Goal: Obtain resource: Obtain resource

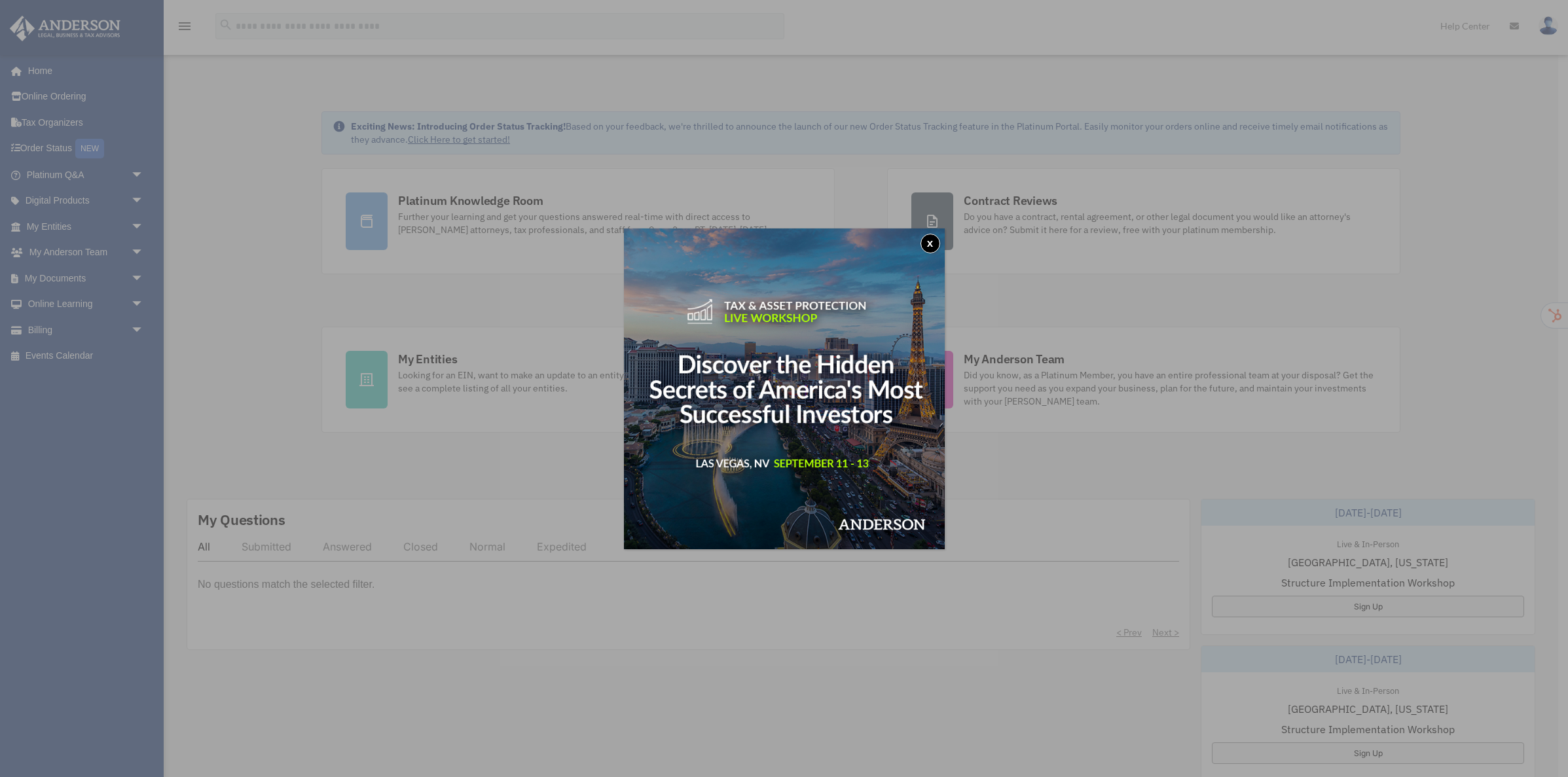
click at [929, 240] on button "x" at bounding box center [931, 244] width 20 height 20
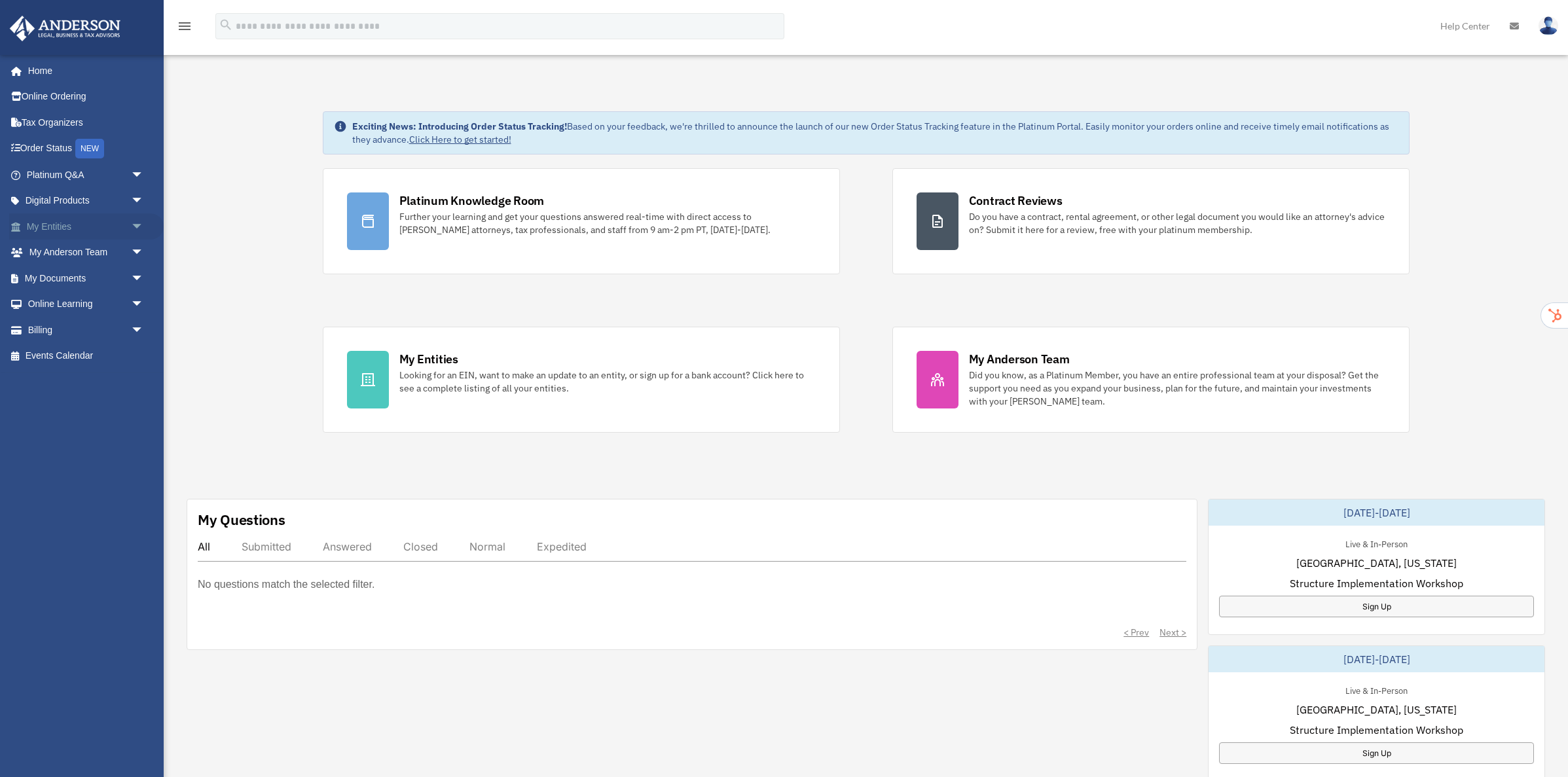
click at [137, 222] on span "arrow_drop_down" at bounding box center [144, 227] width 26 height 27
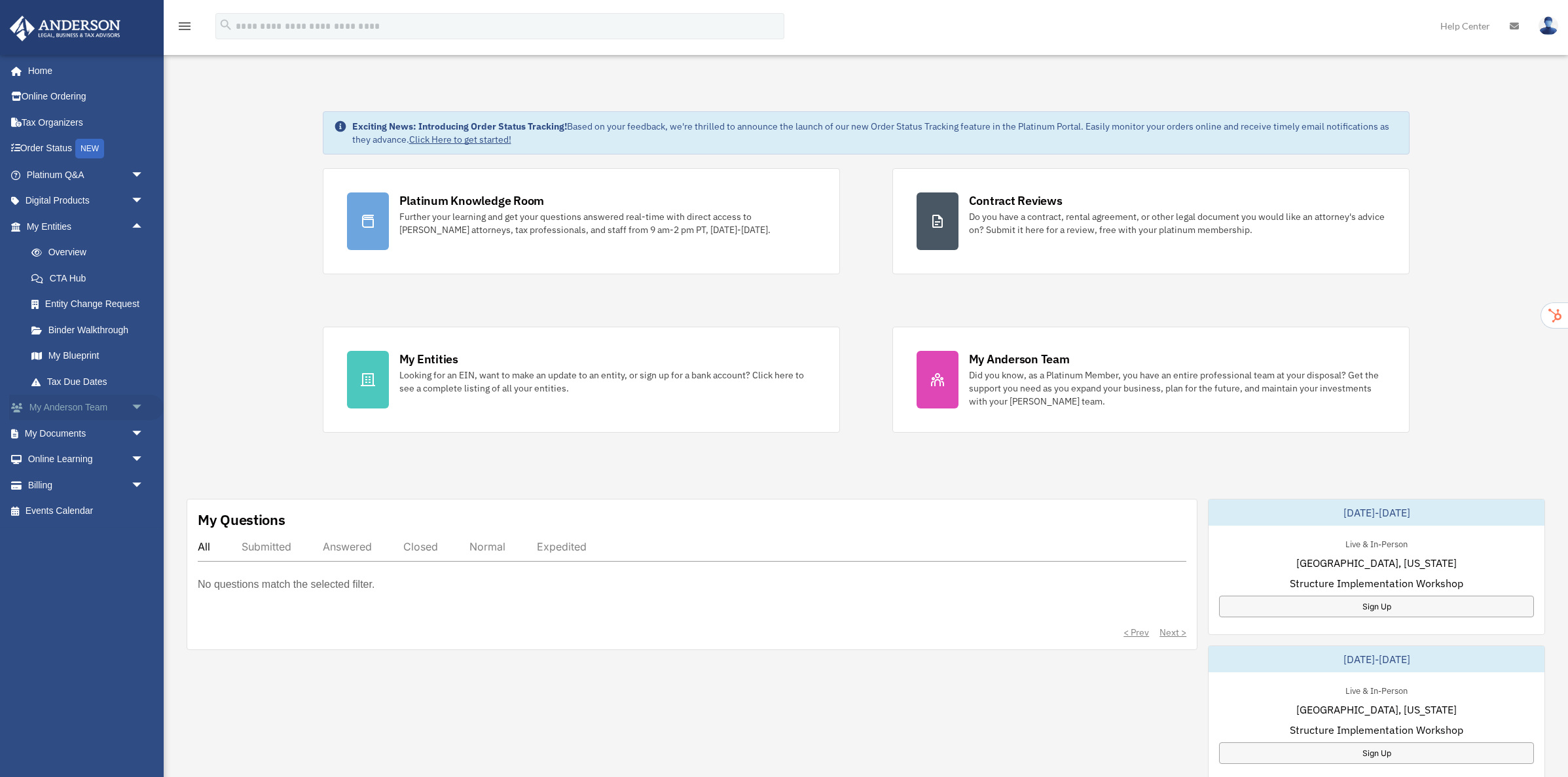
click at [139, 411] on span "arrow_drop_down" at bounding box center [144, 408] width 26 height 27
click at [140, 196] on span "arrow_drop_down" at bounding box center [144, 202] width 26 height 27
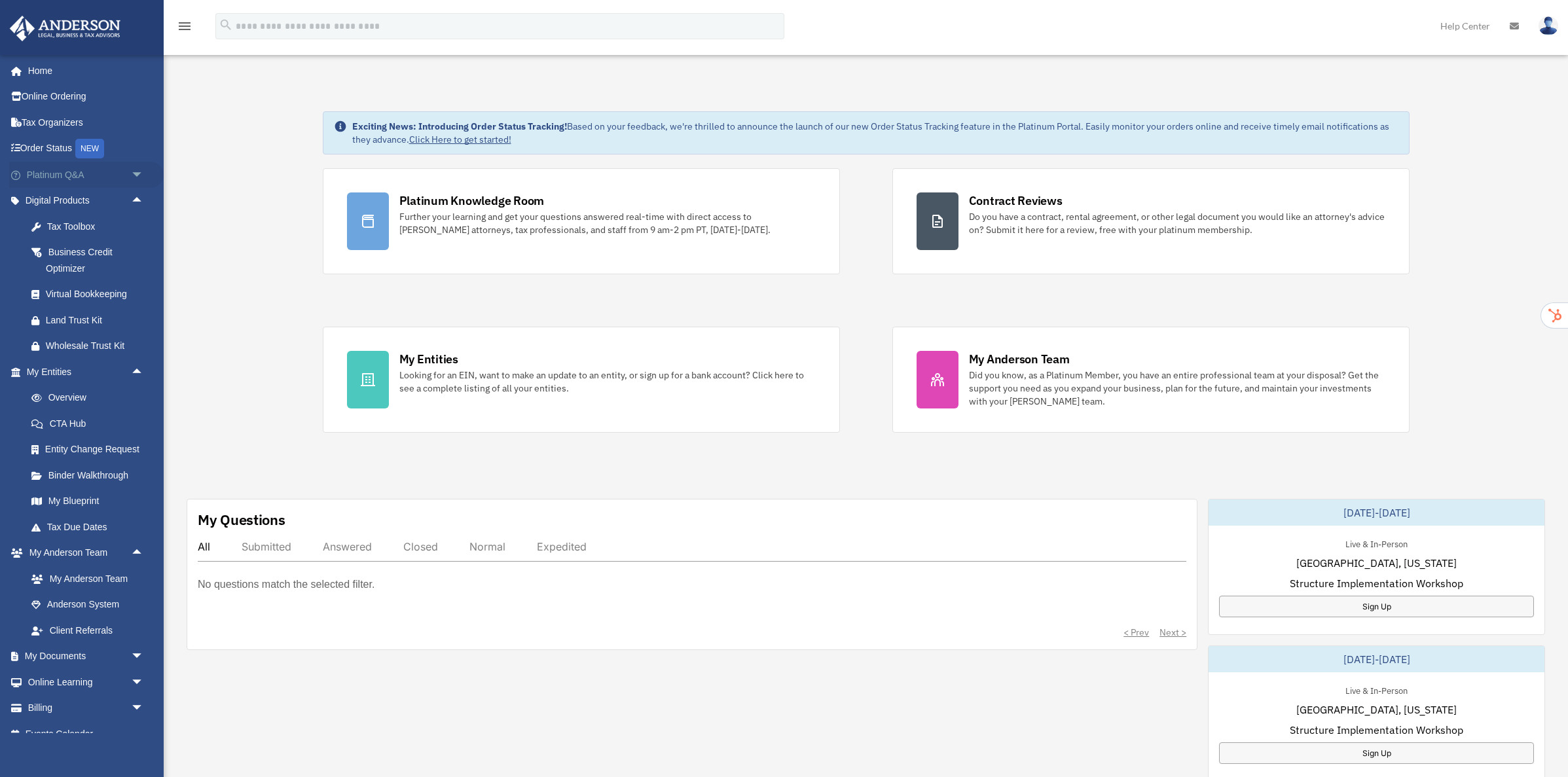
click at [139, 173] on span "arrow_drop_down" at bounding box center [144, 175] width 26 height 27
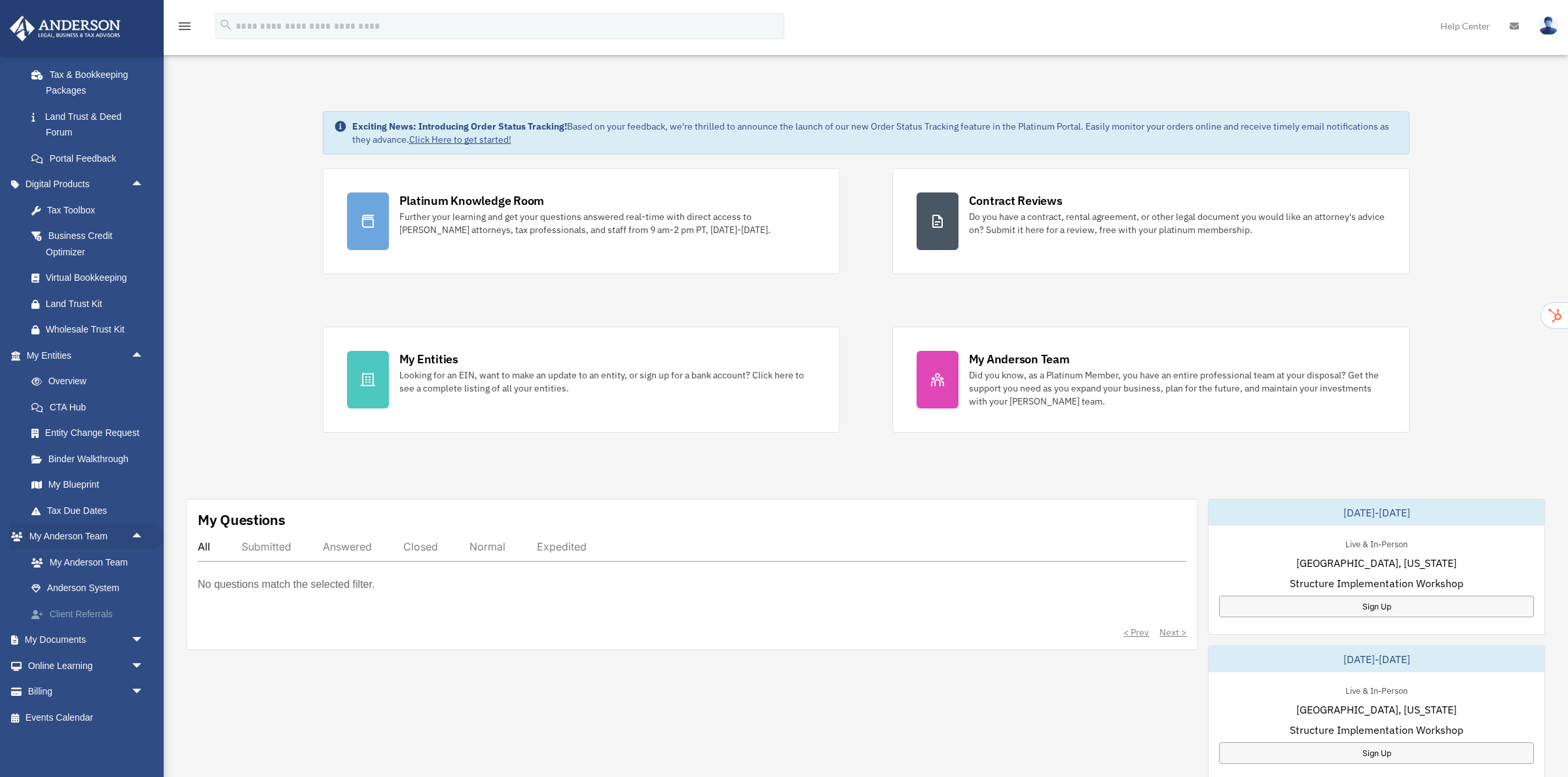
drag, startPoint x: 128, startPoint y: 637, endPoint x: 122, endPoint y: 620, distance: 18.0
click at [131, 637] on span "arrow_drop_down" at bounding box center [144, 641] width 26 height 27
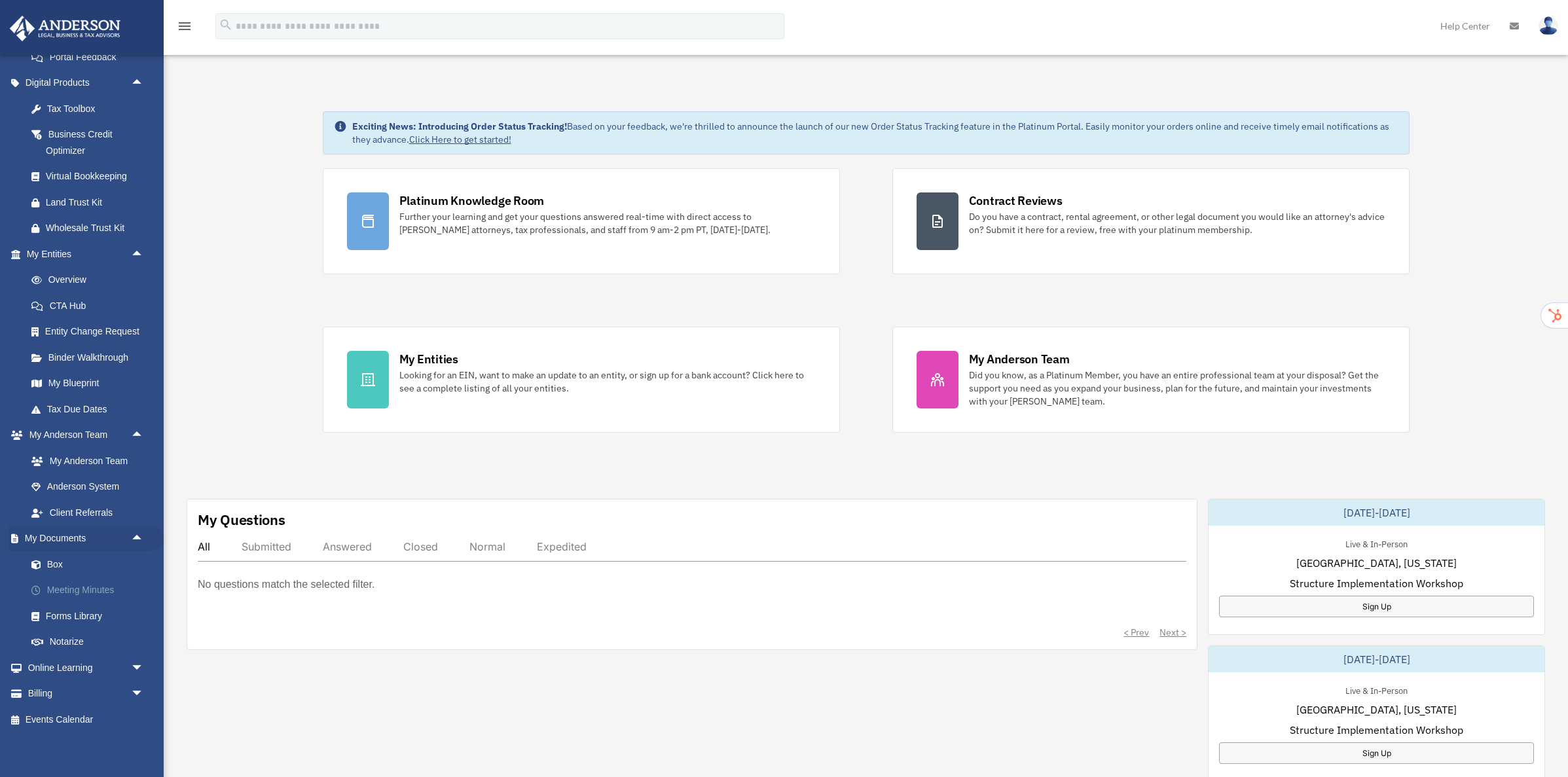
scroll to position [400, 0]
click at [56, 562] on link "Box" at bounding box center [91, 562] width 145 height 26
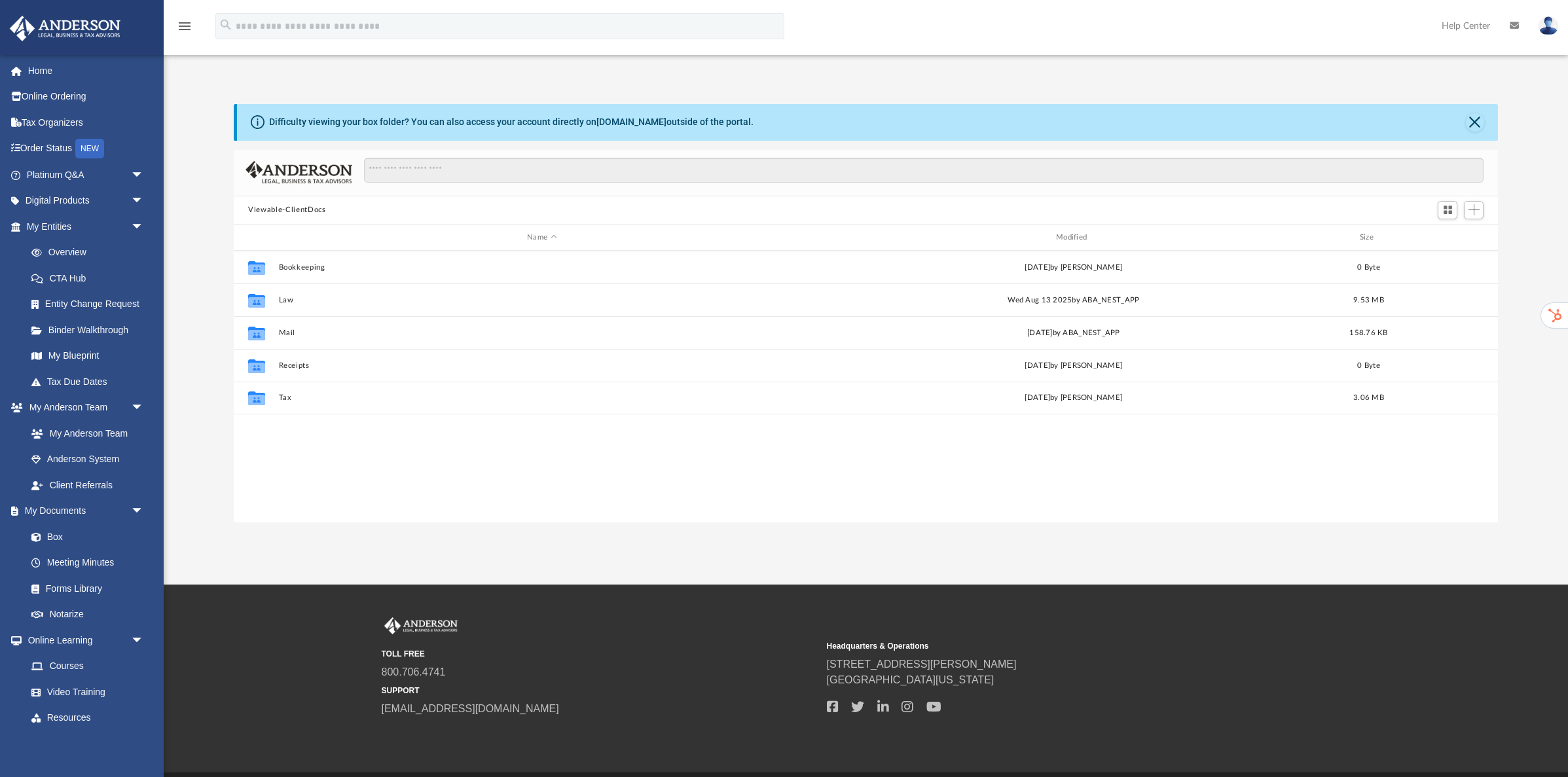
scroll to position [298, 1263]
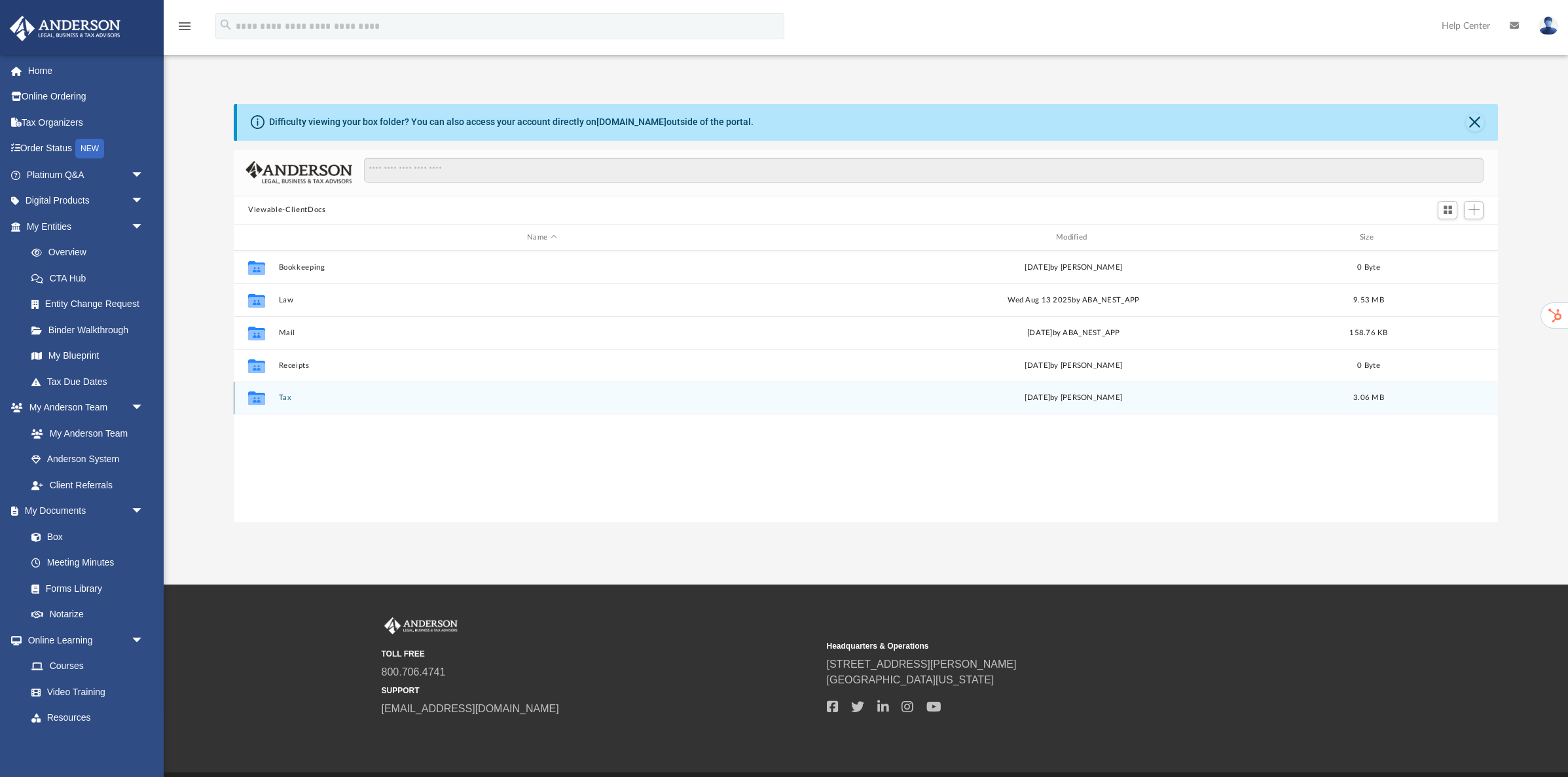
click at [286, 398] on button "Tax" at bounding box center [542, 398] width 527 height 8
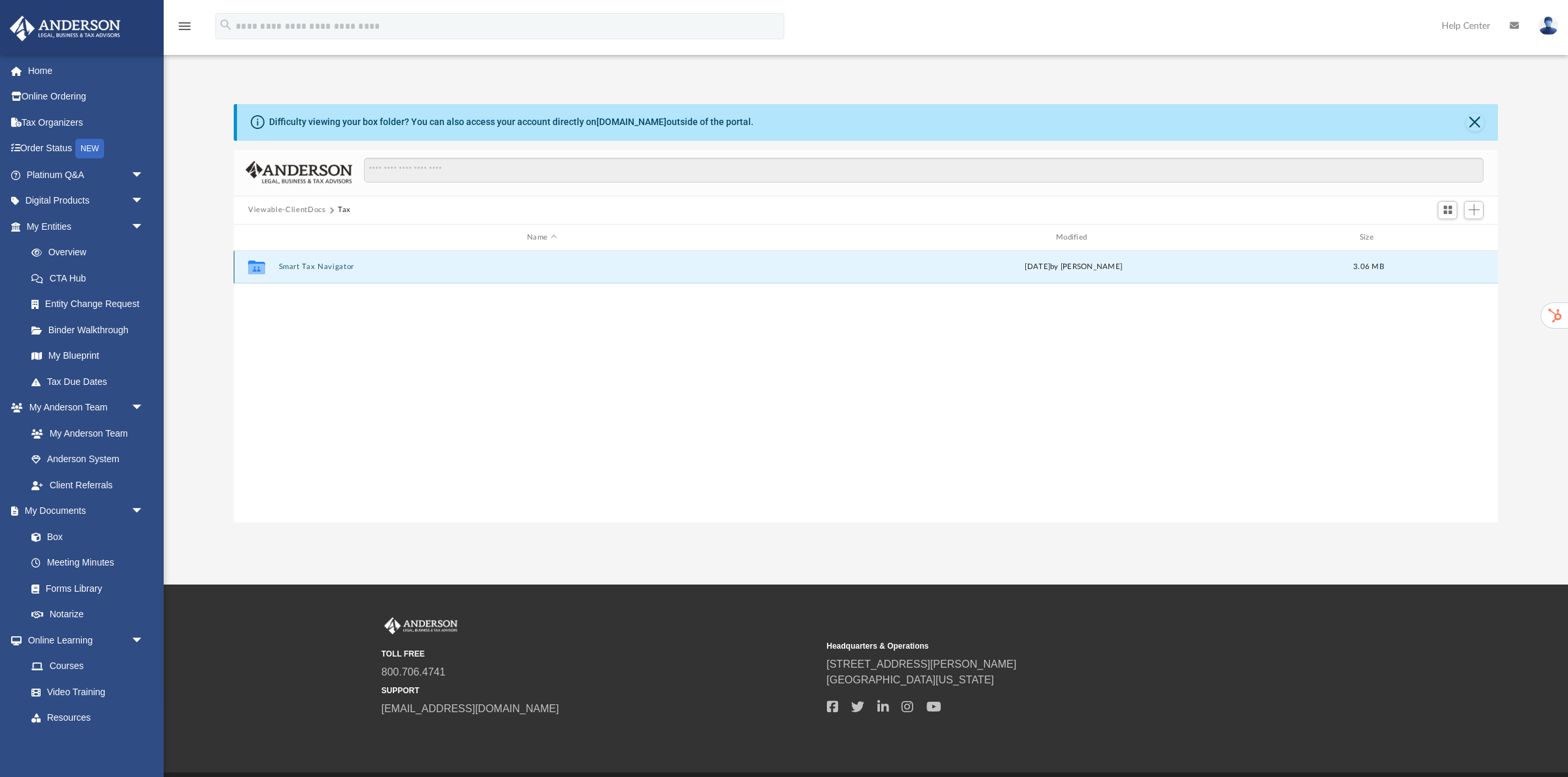
click at [326, 269] on button "Smart Tax Navigator" at bounding box center [542, 267] width 527 height 8
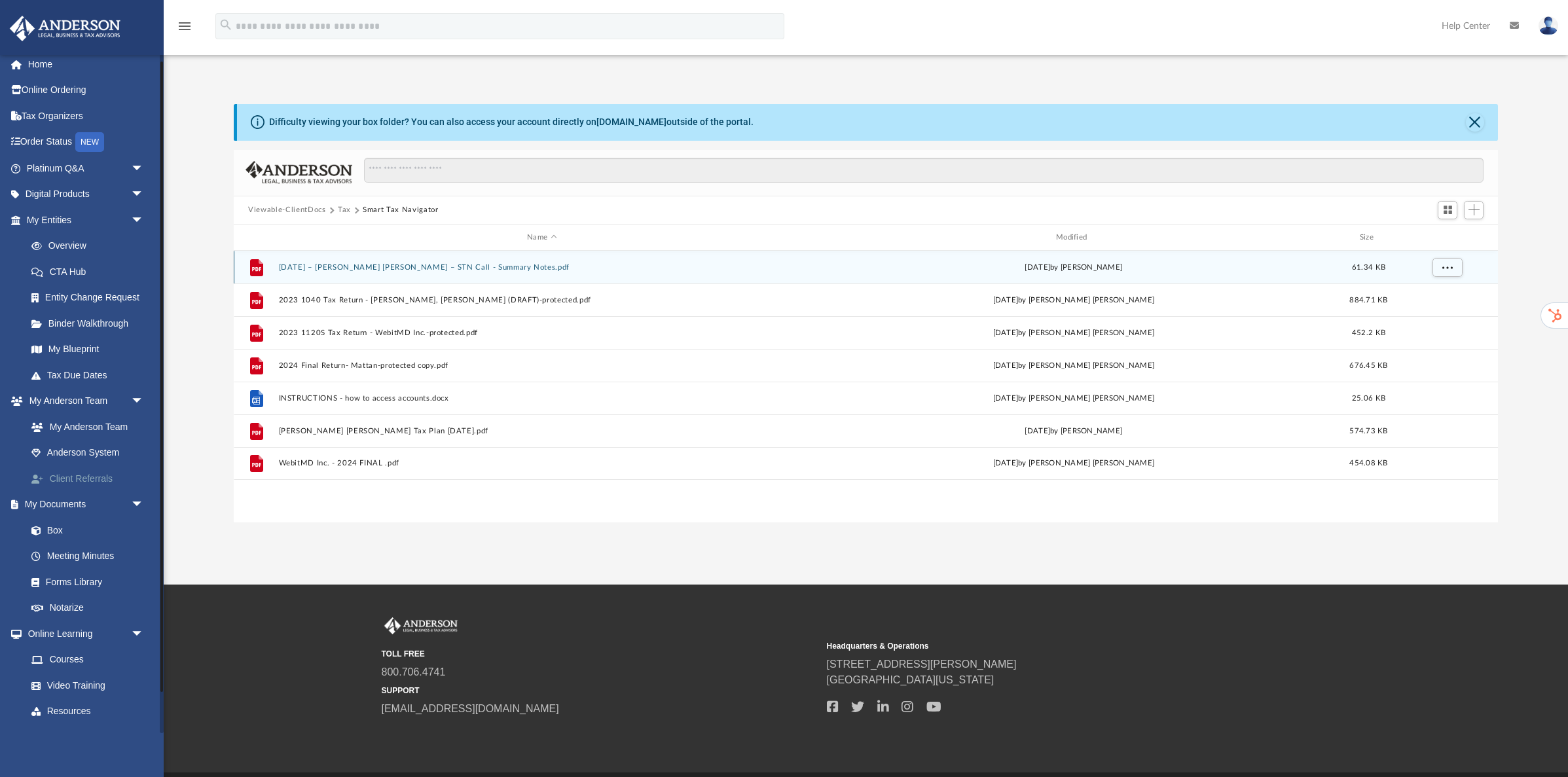
scroll to position [6, 0]
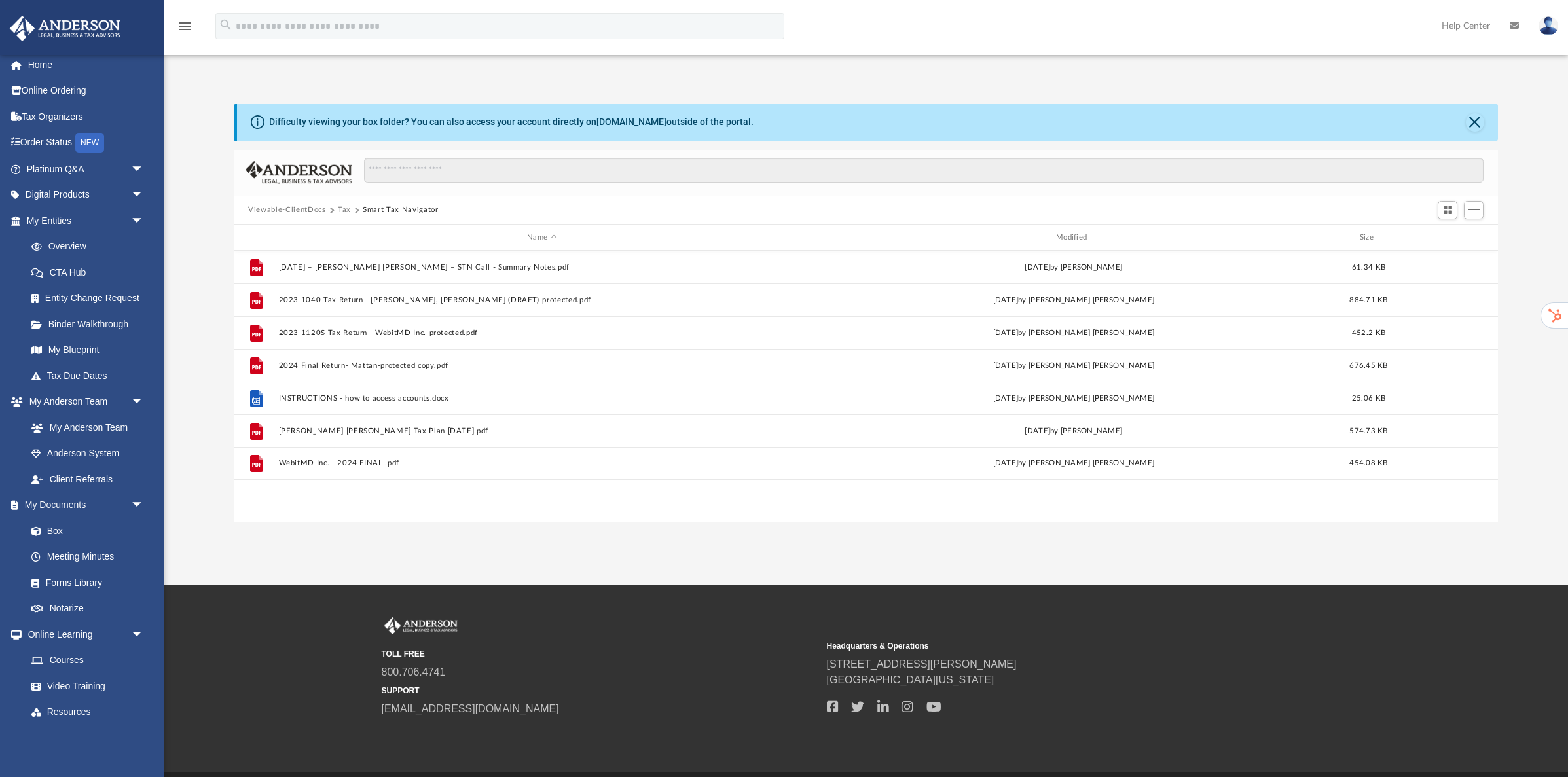
click at [347, 209] on button "Tax" at bounding box center [344, 210] width 13 height 12
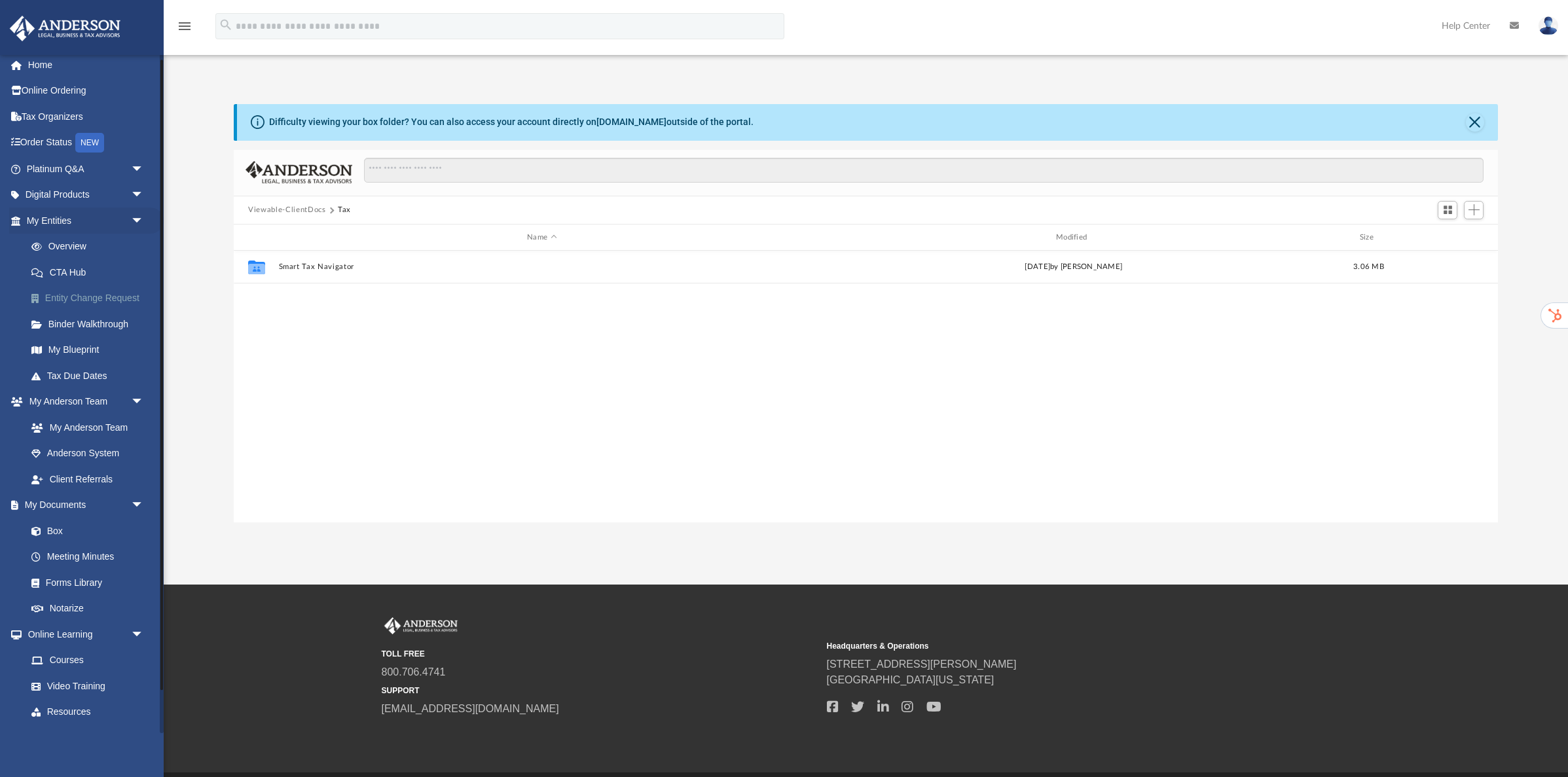
scroll to position [0, 0]
click at [52, 123] on link "Tax Organizers" at bounding box center [86, 122] width 154 height 26
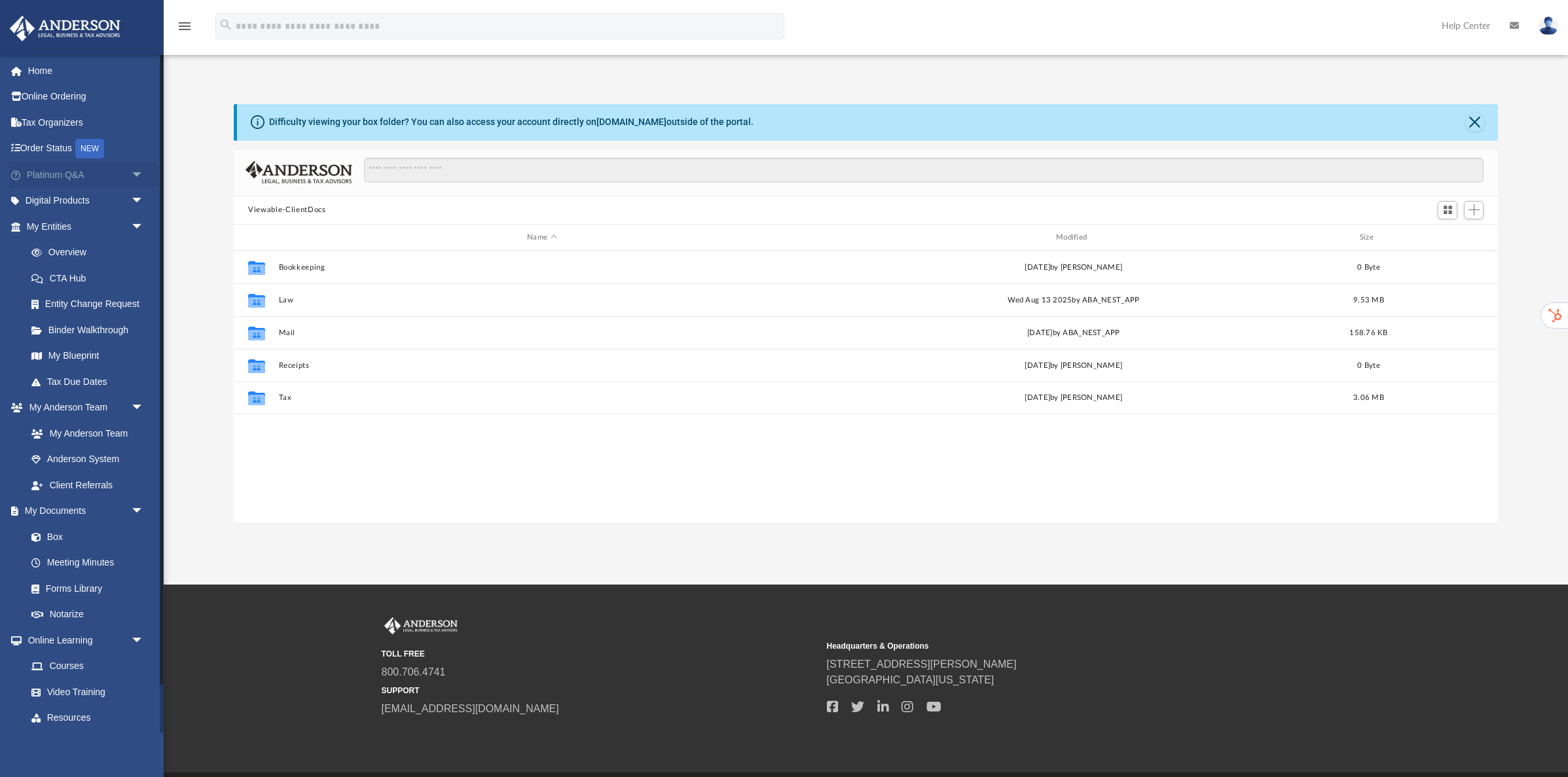
scroll to position [298, 1263]
click at [53, 586] on link "Forms Library" at bounding box center [91, 588] width 145 height 26
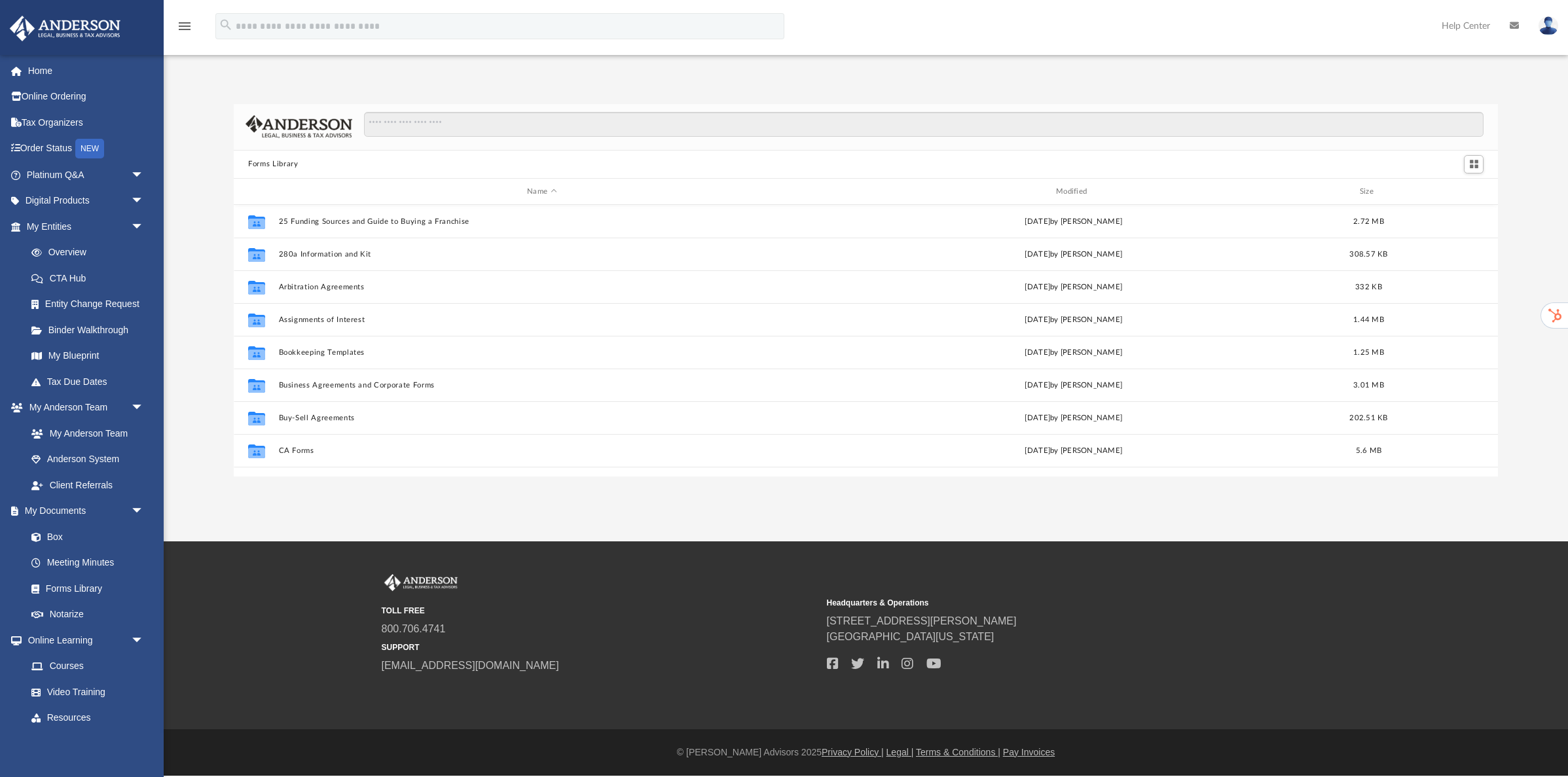
scroll to position [298, 1263]
click at [483, 123] on input "Search files and folders" at bounding box center [924, 124] width 1120 height 25
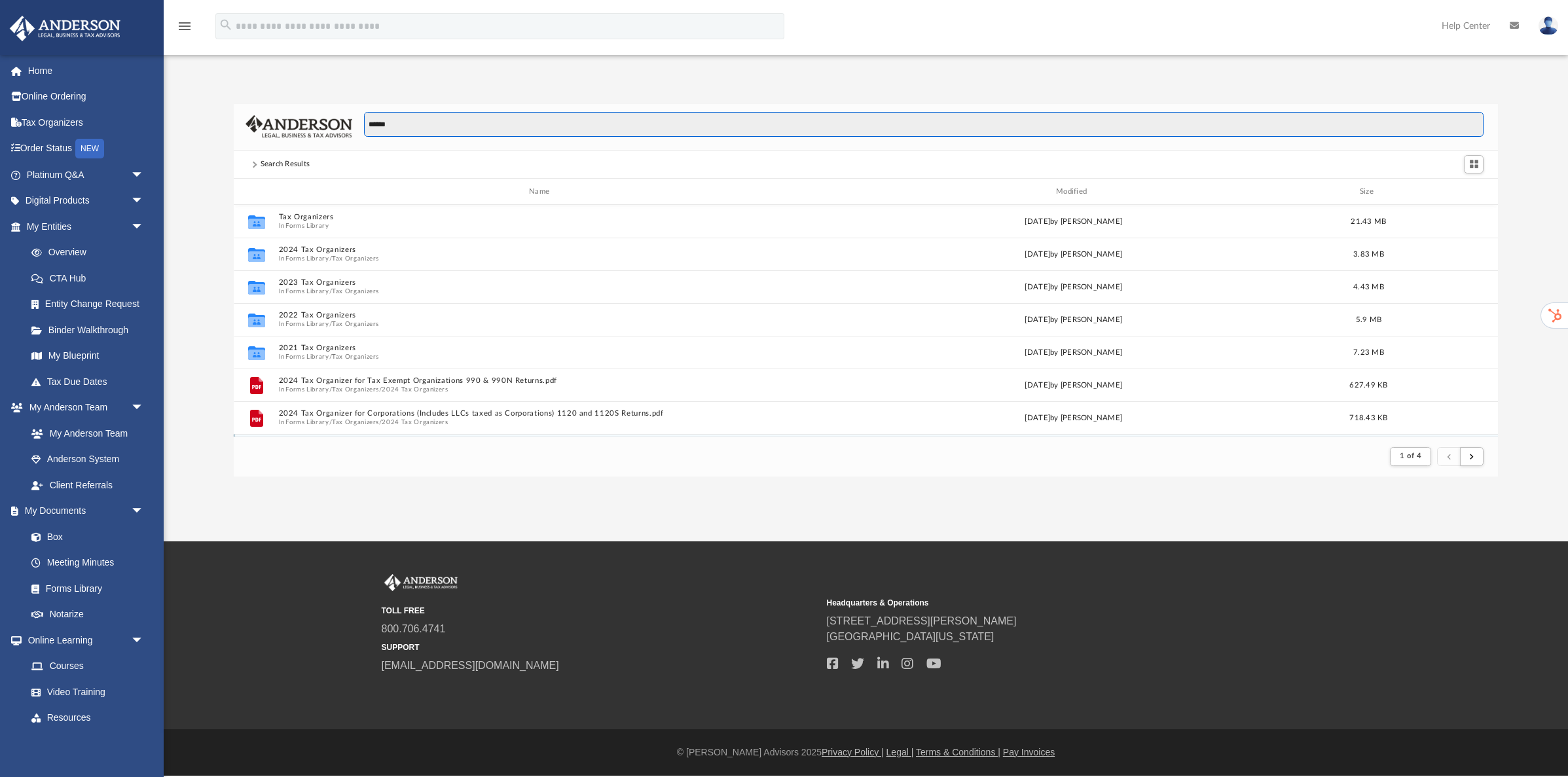
scroll to position [1, 1]
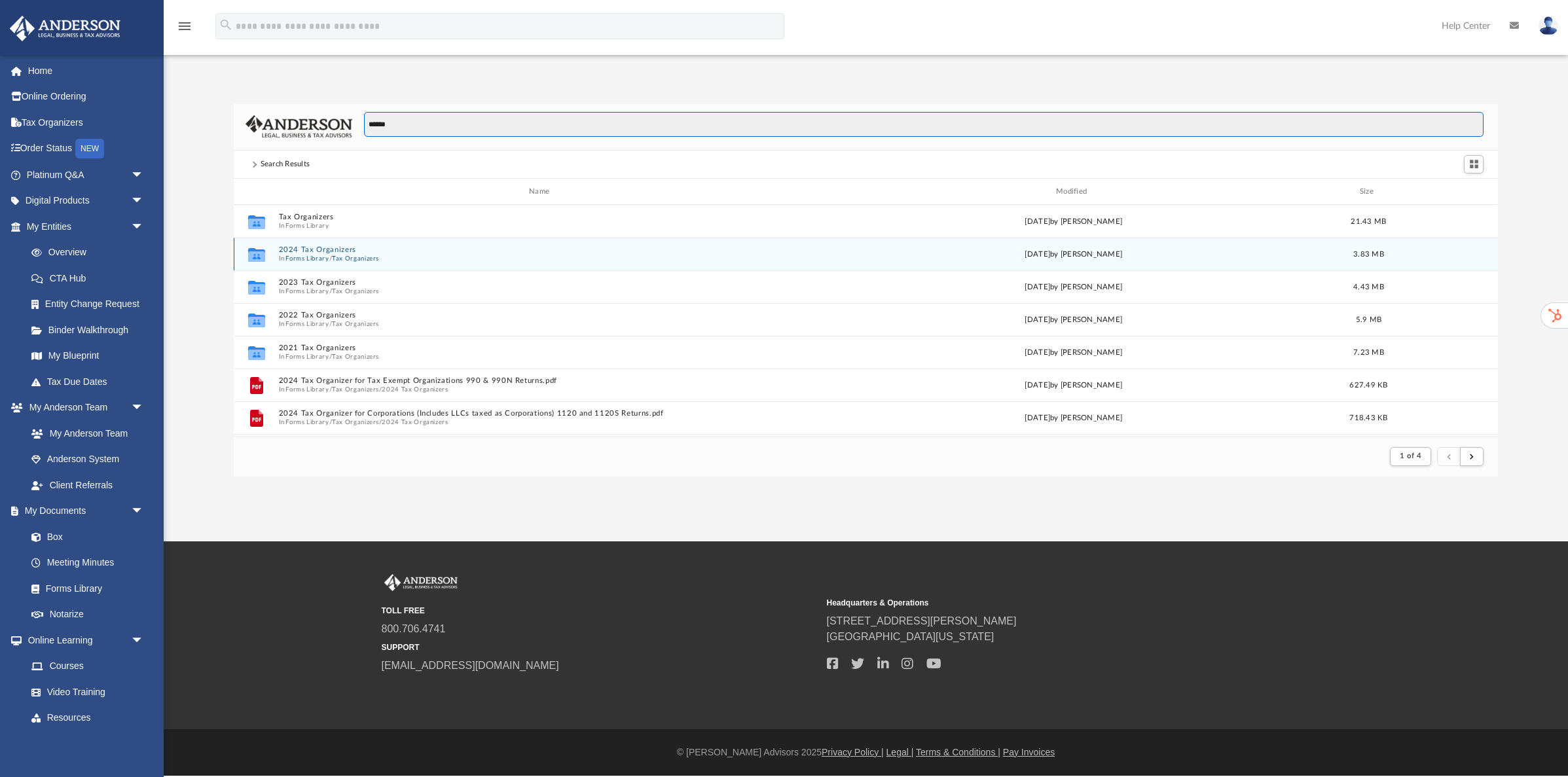
type input "******"
click at [303, 250] on button "2024 Tax Organizers" at bounding box center [542, 250] width 527 height 8
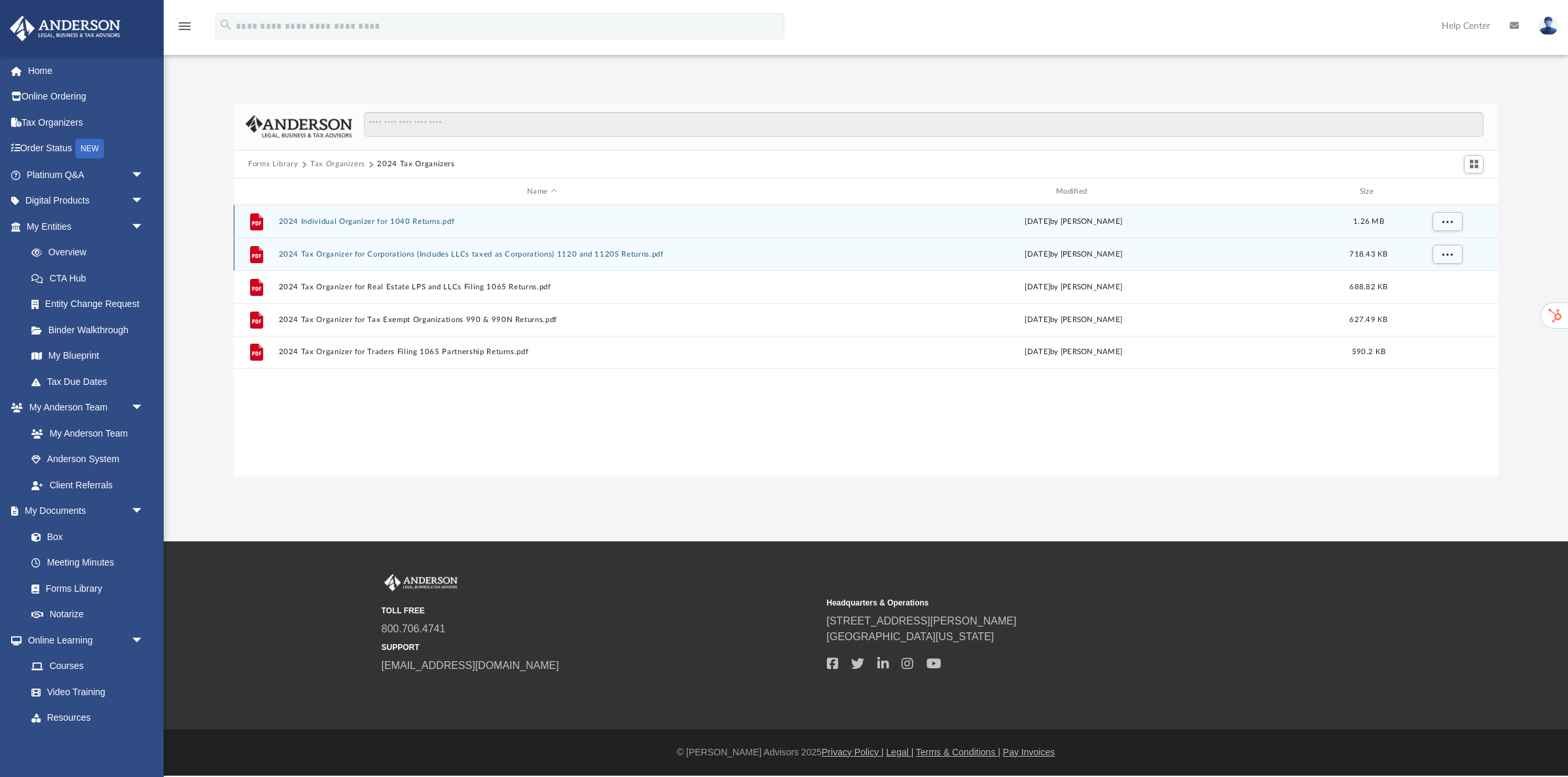
scroll to position [298, 1263]
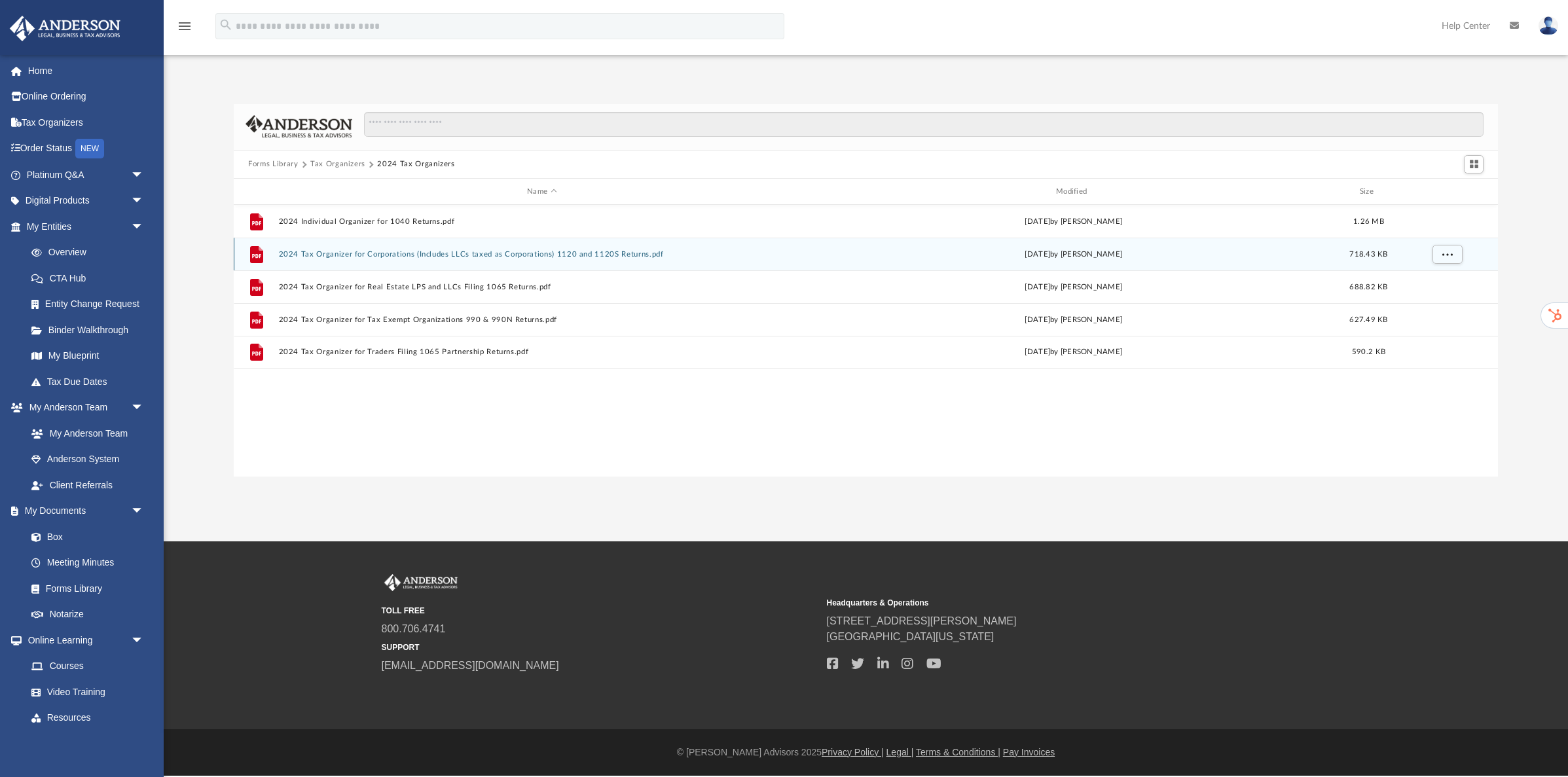
click at [324, 255] on button "2024 Tax Organizer for Corporations (Includes LLCs taxed as Corporations) 1120 …" at bounding box center [542, 255] width 527 height 8
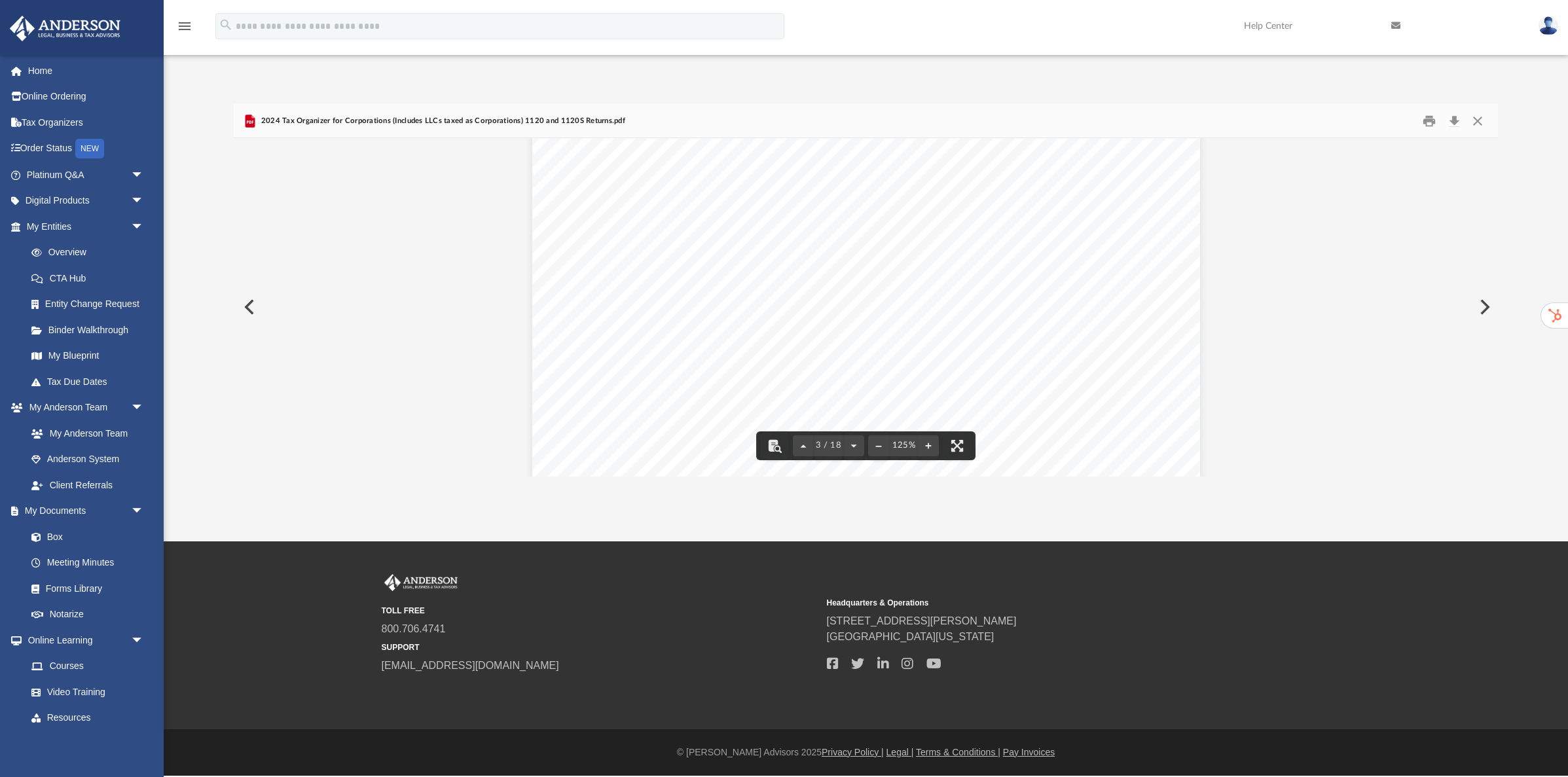
scroll to position [2043, 0]
click at [249, 308] on button "Preview" at bounding box center [248, 307] width 29 height 37
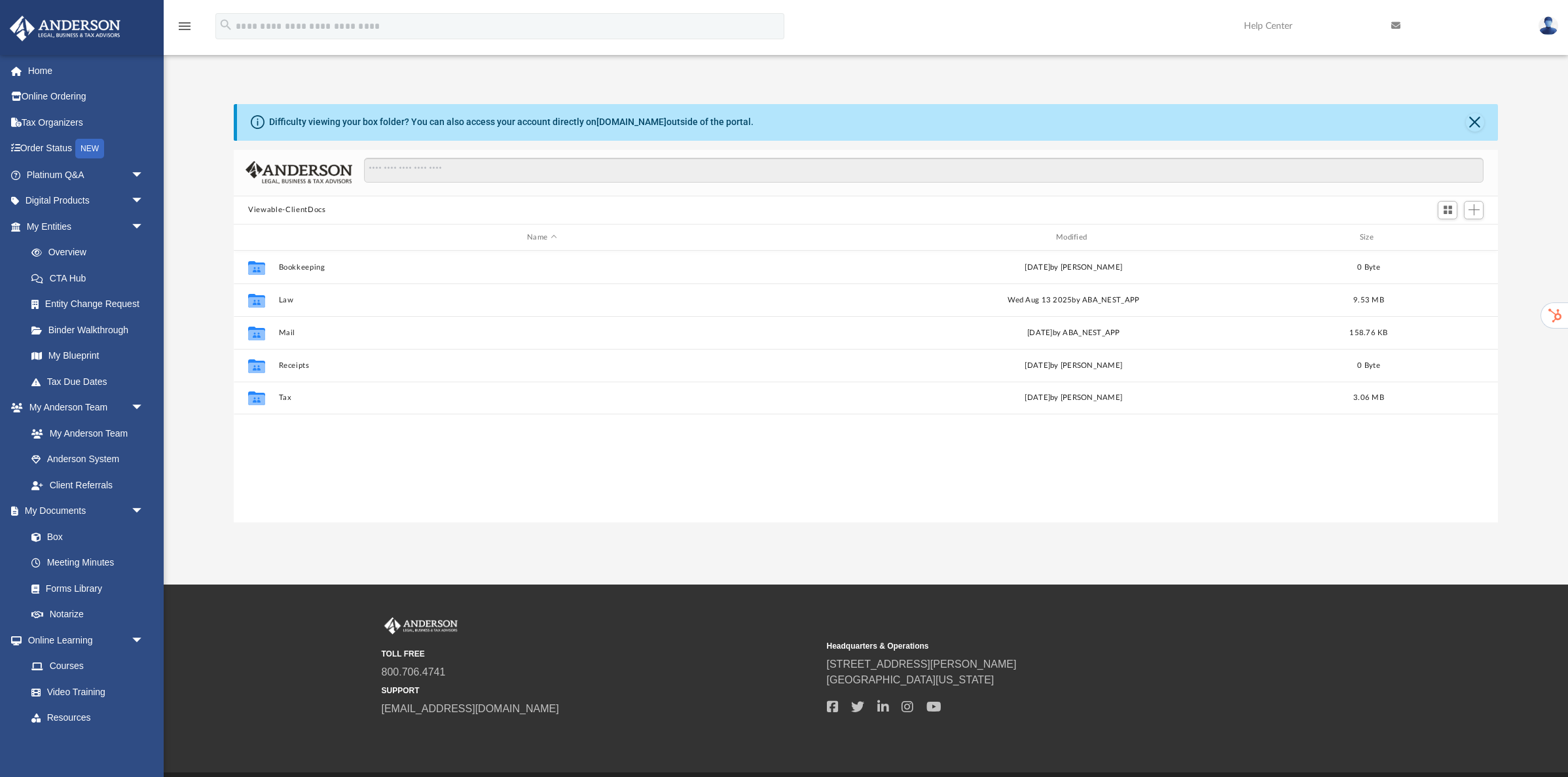
scroll to position [298, 1263]
